Goal: Find specific page/section: Find specific page/section

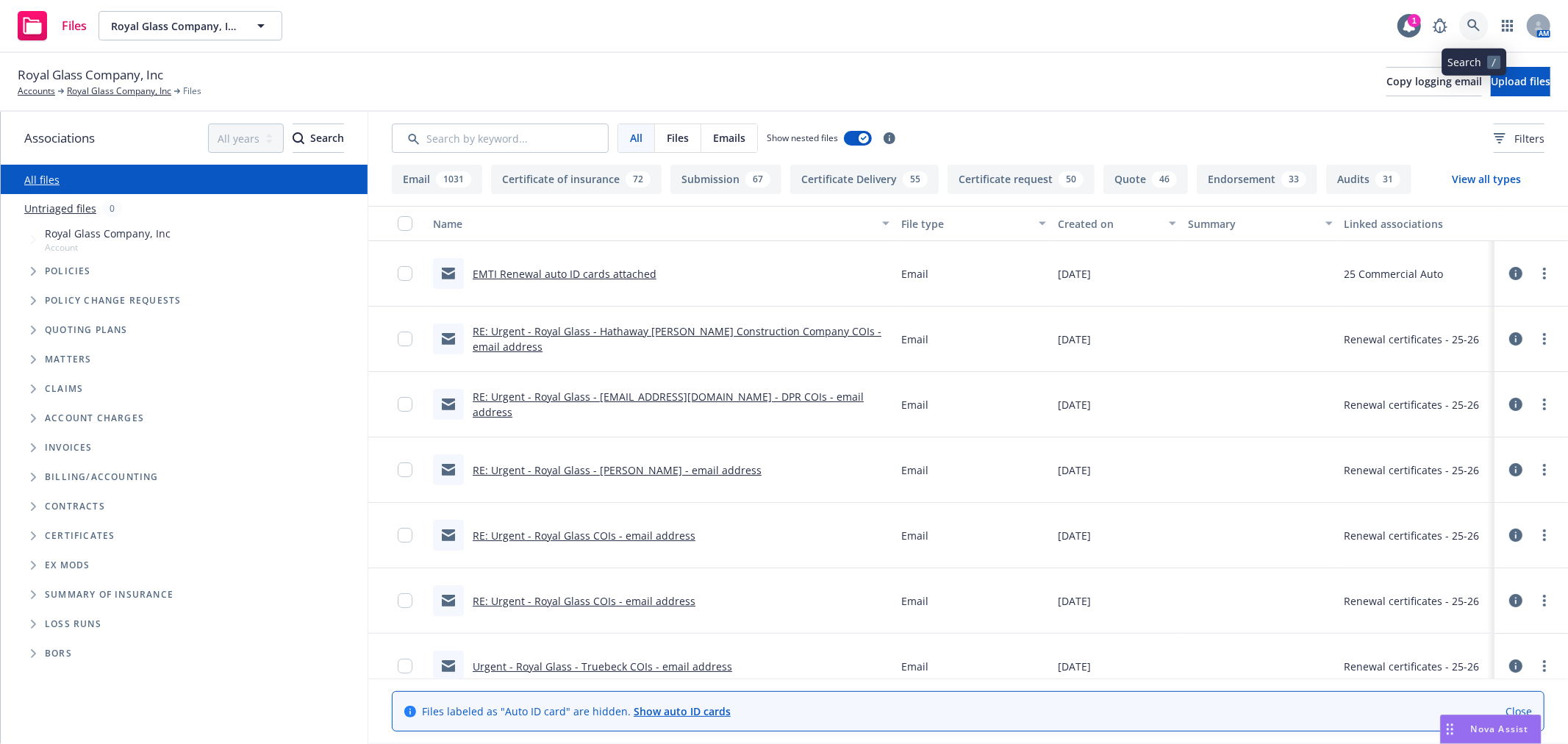
click at [1478, 25] on icon at bounding box center [1474, 25] width 13 height 13
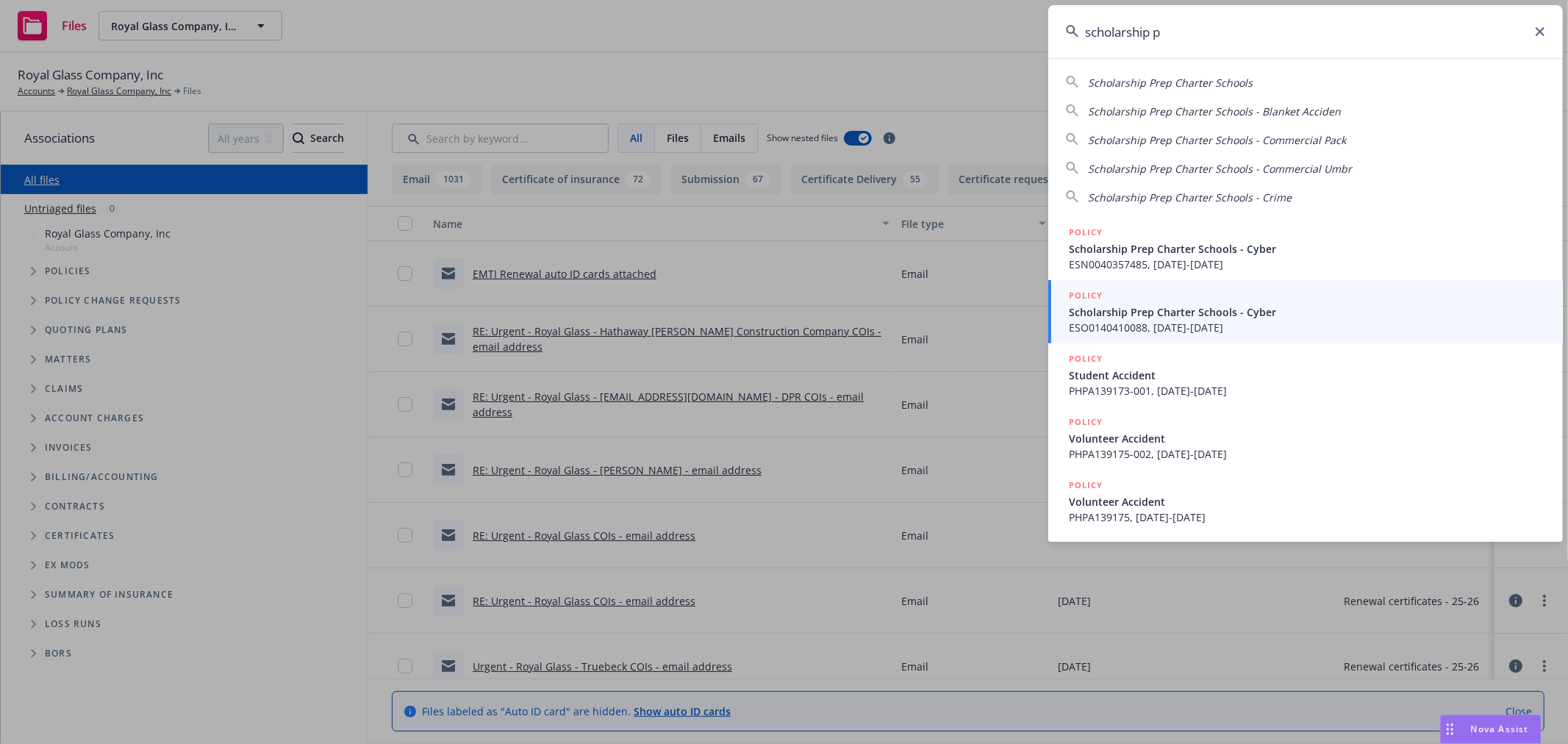
click at [1213, 83] on span "Scholarship Prep Charter Schools" at bounding box center [1171, 82] width 165 height 14
type input "Scholarship Prep Charter Schools"
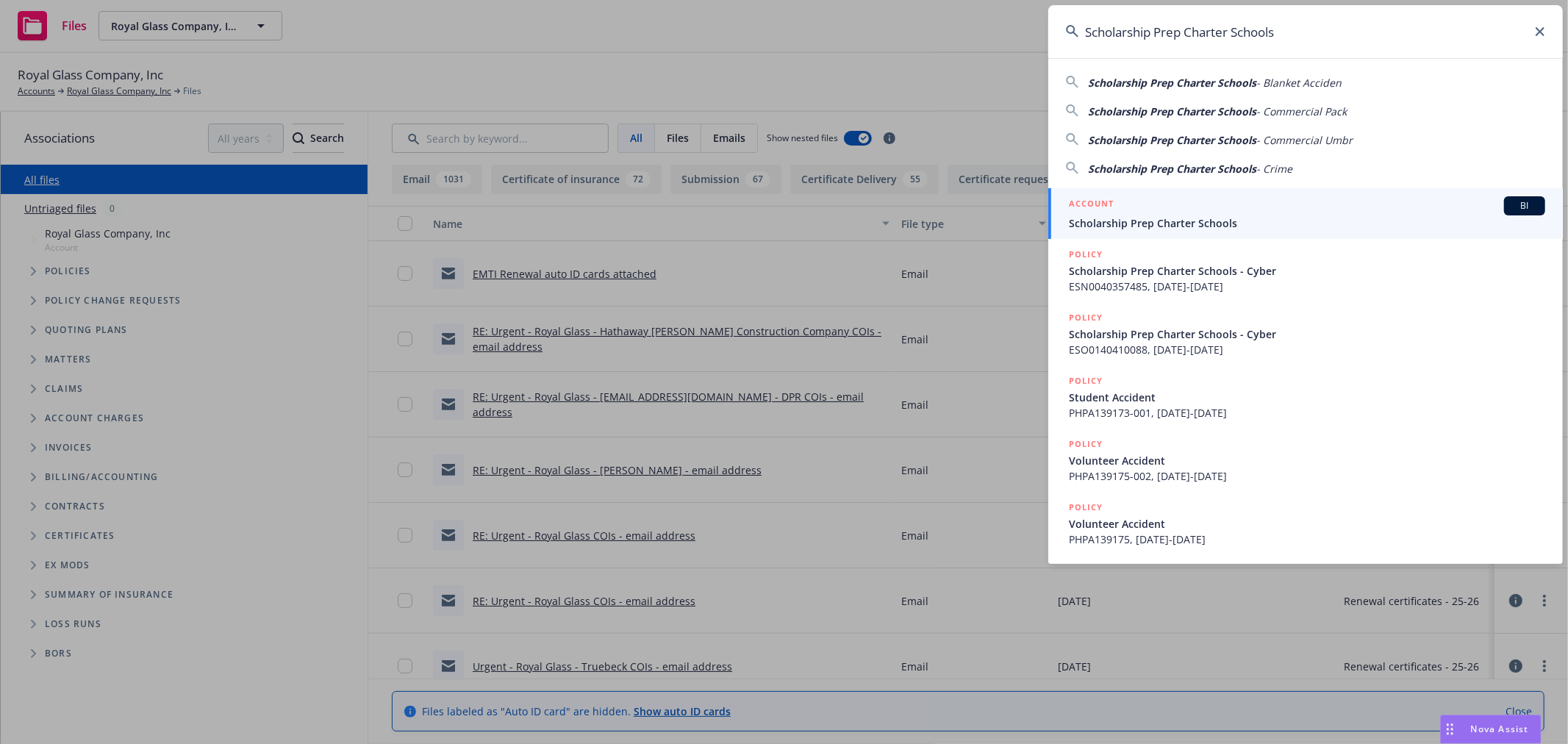
click at [1183, 214] on div "ACCOUNT BI" at bounding box center [1306, 205] width 477 height 19
